Goal: Navigation & Orientation: Find specific page/section

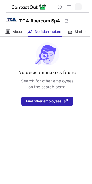
click at [77, 7] on span at bounding box center [78, 7] width 5 height 5
